Goal: Check status: Check status

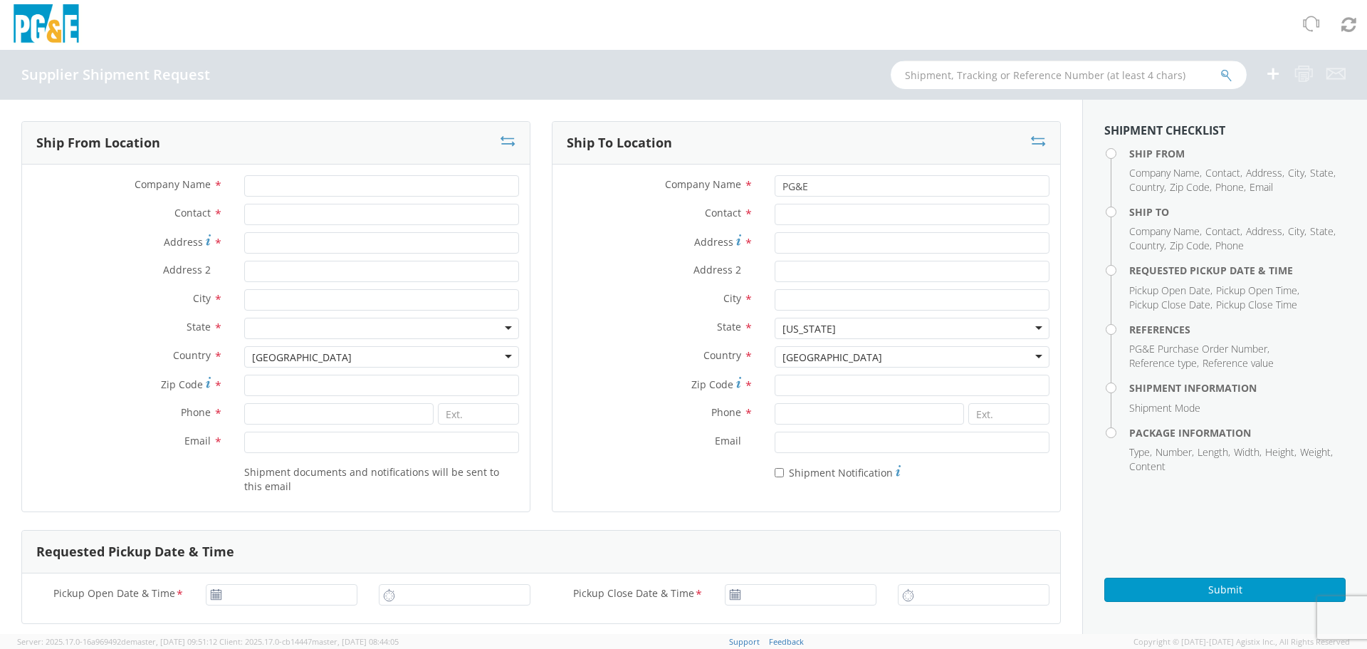
paste input "3501411320"
type input "3501411320"
click at [1229, 80] on icon "submit" at bounding box center [1226, 75] width 12 height 13
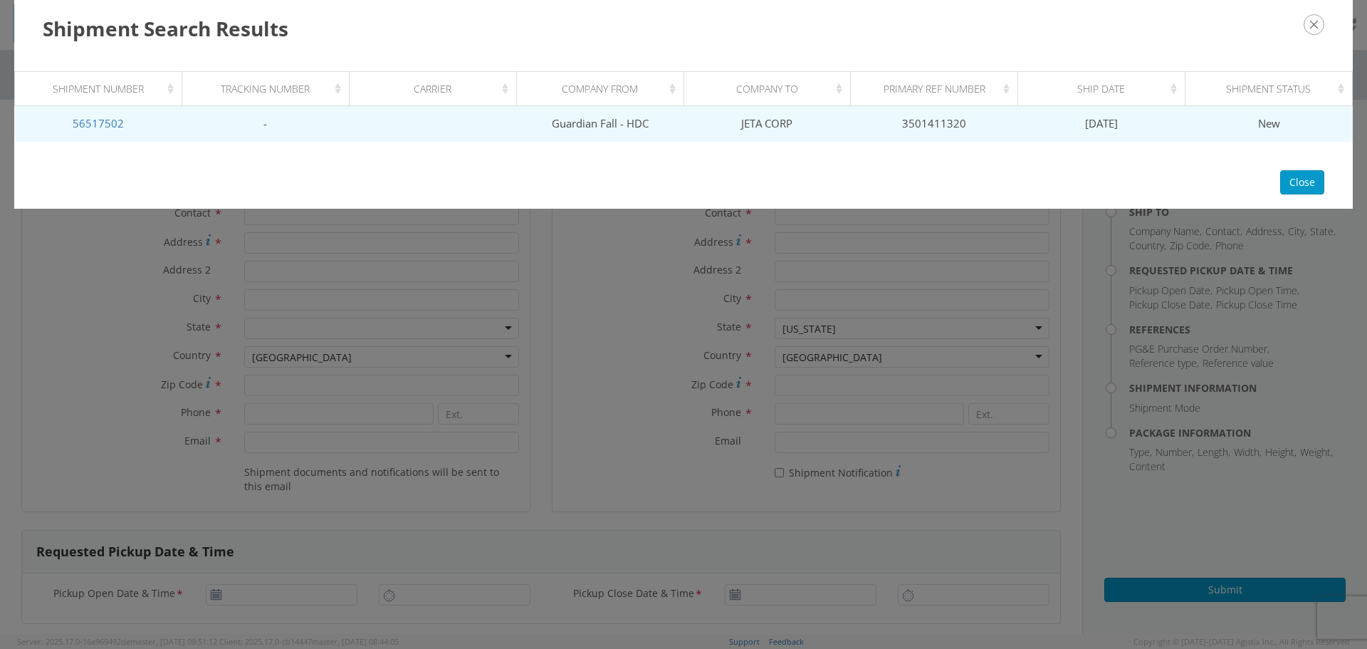
click at [619, 115] on td "Guardian Fall - HDC" at bounding box center [599, 124] width 167 height 36
click at [86, 125] on link "56517502" at bounding box center [98, 123] width 51 height 14
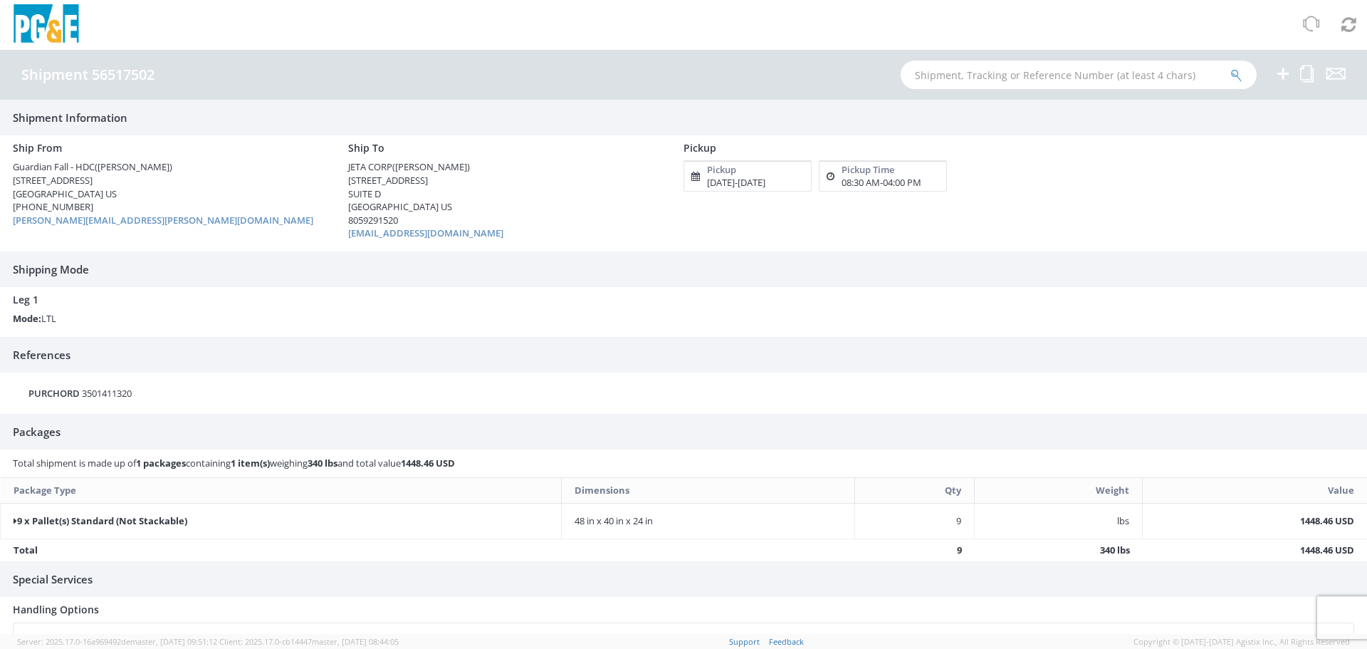
drag, startPoint x: 169, startPoint y: 69, endPoint x: 158, endPoint y: 69, distance: 10.7
click at [158, 69] on div "Shipment 56517502" at bounding box center [94, 75] width 147 height 16
drag, startPoint x: 164, startPoint y: 76, endPoint x: 154, endPoint y: 78, distance: 10.2
click at [154, 78] on div "Shipment 56517502" at bounding box center [94, 75] width 147 height 16
copy h4 "Shipment 56517502"
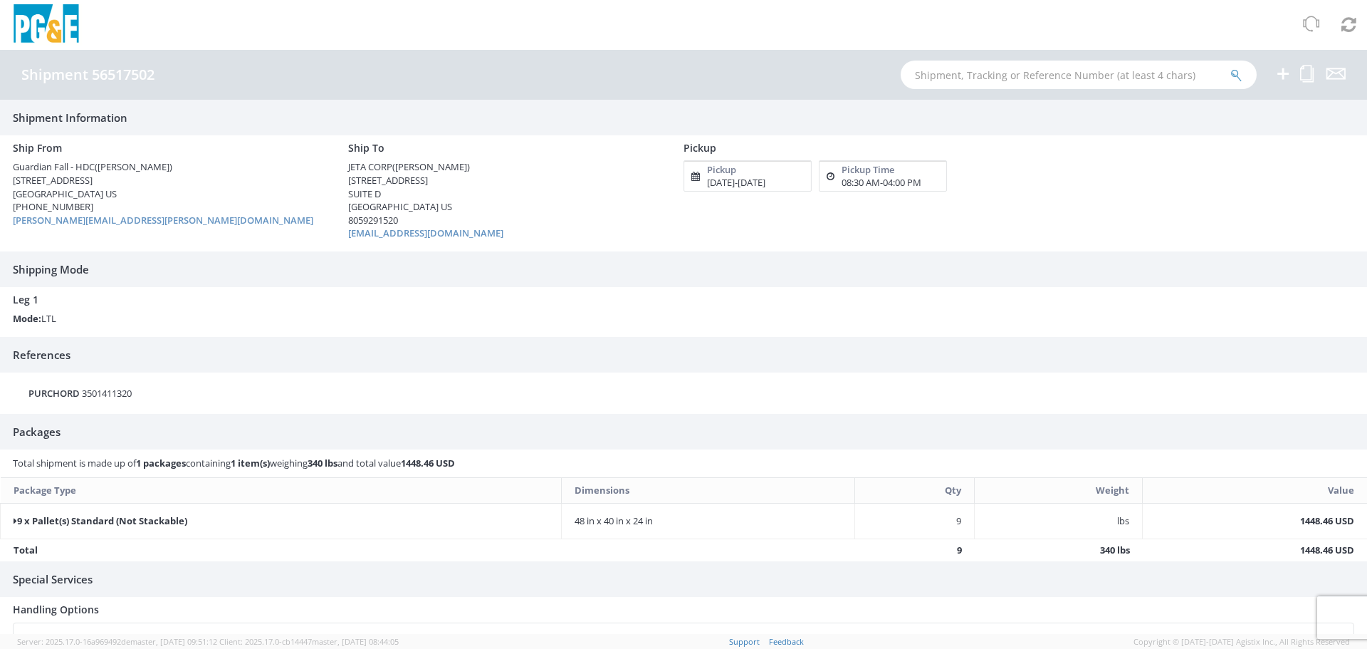
scroll to position [85, 0]
